Goal: Information Seeking & Learning: Learn about a topic

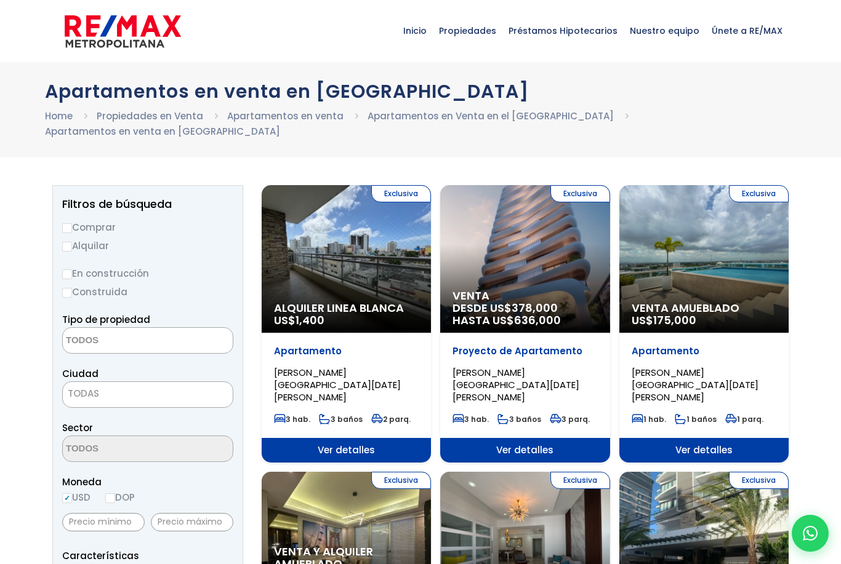
select select
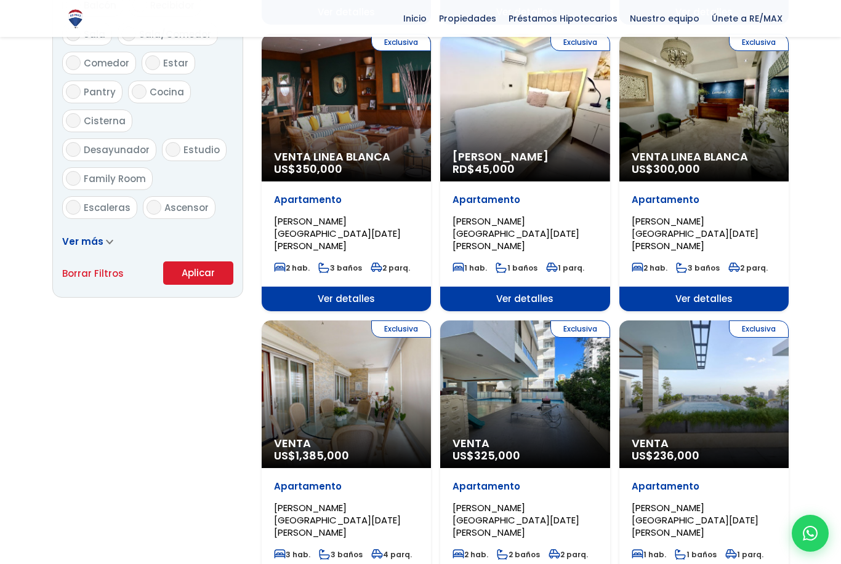
scroll to position [724, 0]
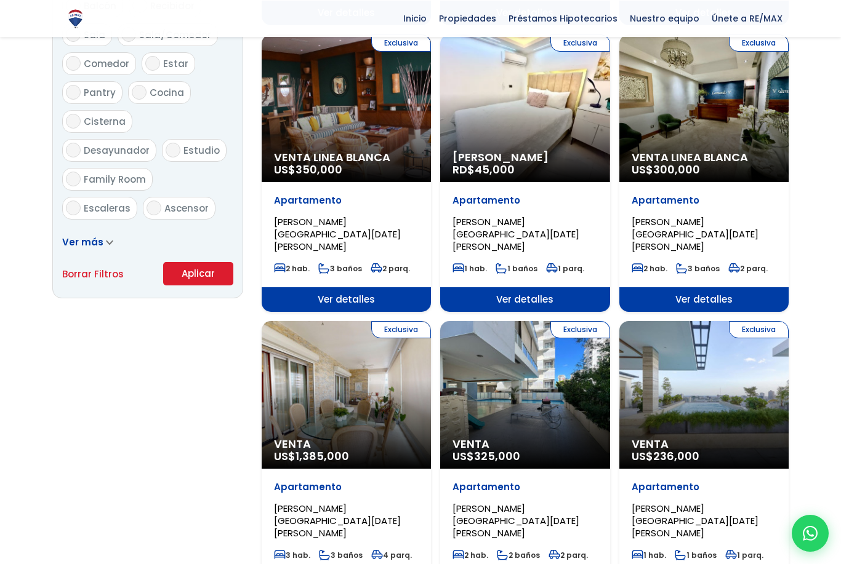
click at [567, 337] on div "Exclusiva Venta US$ 325,000" at bounding box center [524, 395] width 169 height 148
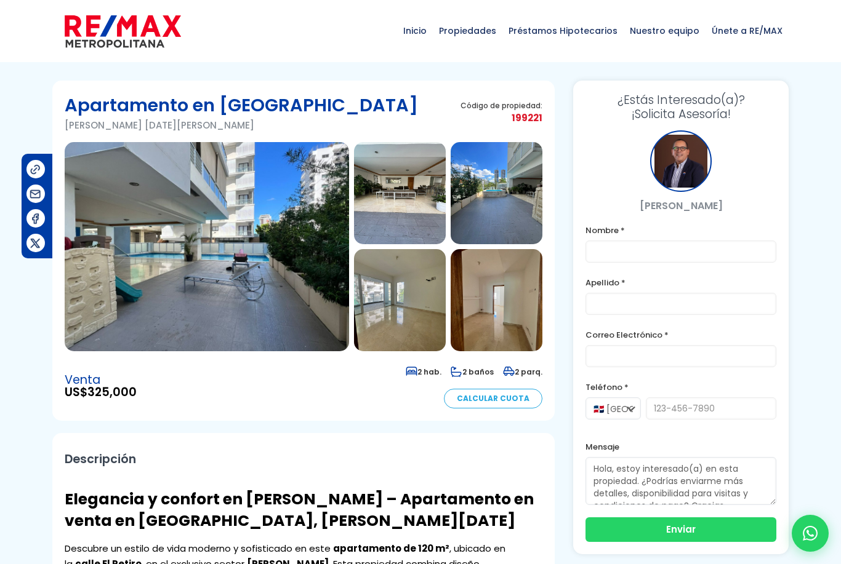
click at [153, 206] on img at bounding box center [207, 246] width 284 height 209
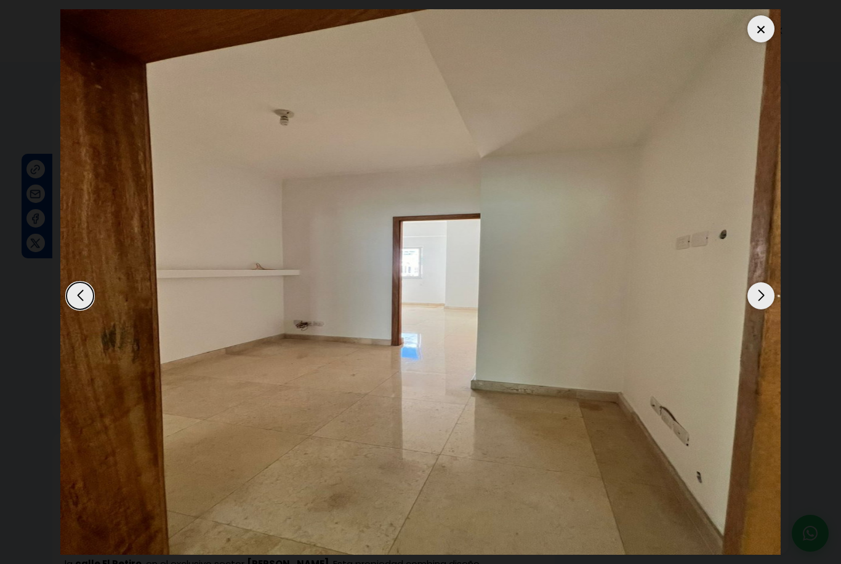
click at [759, 36] on div at bounding box center [760, 28] width 27 height 27
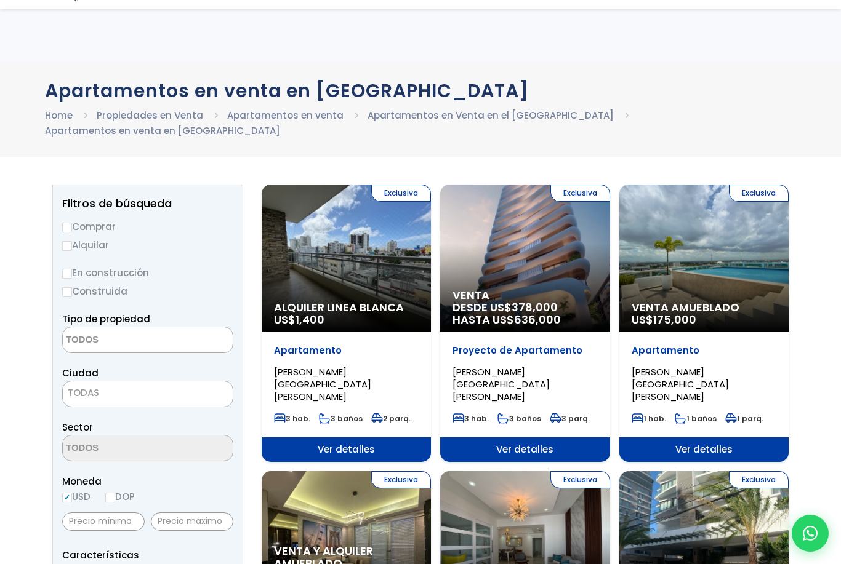
select select
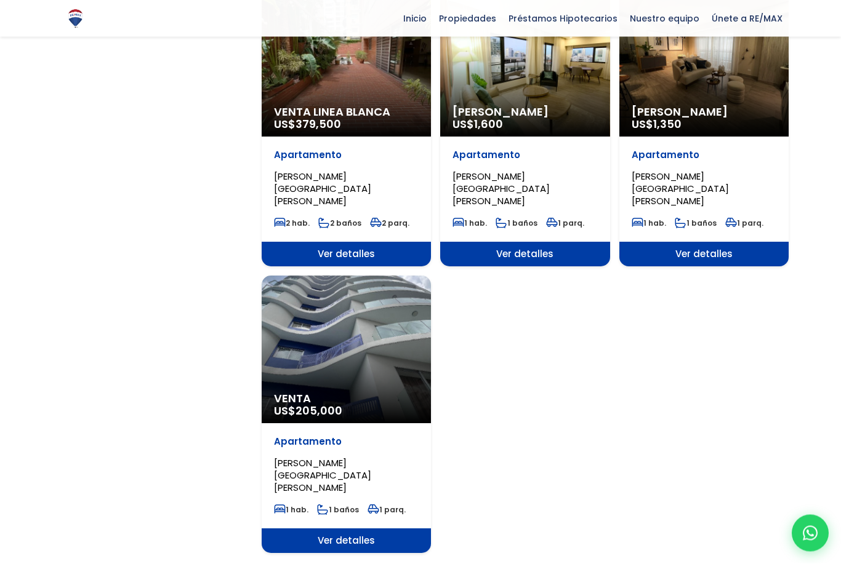
scroll to position [1213, 0]
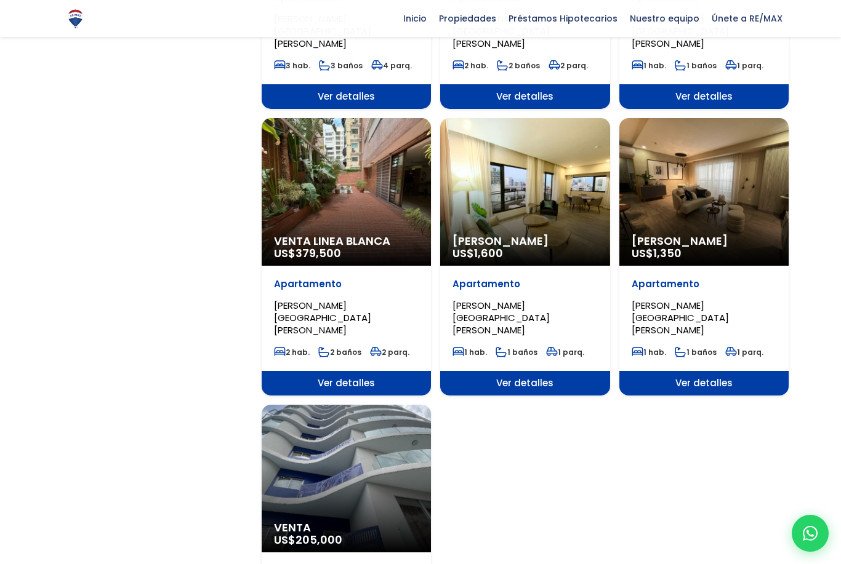
click at [391, 118] on div "Venta Linea Blanca US$ 379,500" at bounding box center [346, 192] width 169 height 148
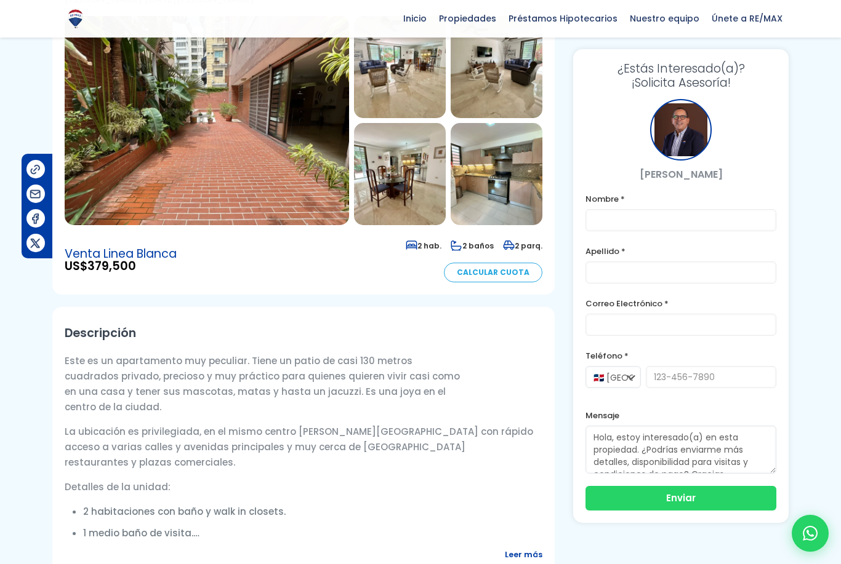
scroll to position [126, 0]
click at [165, 80] on img at bounding box center [207, 119] width 284 height 209
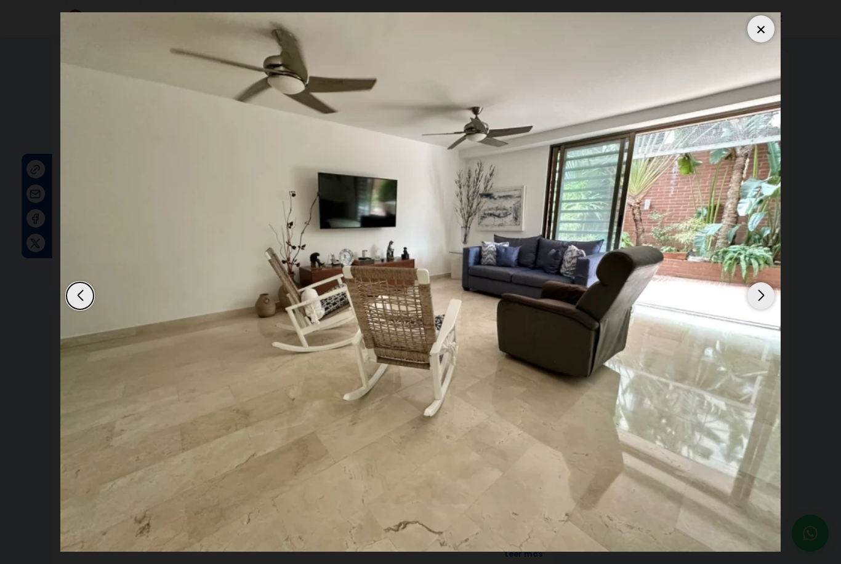
click at [761, 25] on div at bounding box center [760, 28] width 27 height 27
